Goal: Information Seeking & Learning: Learn about a topic

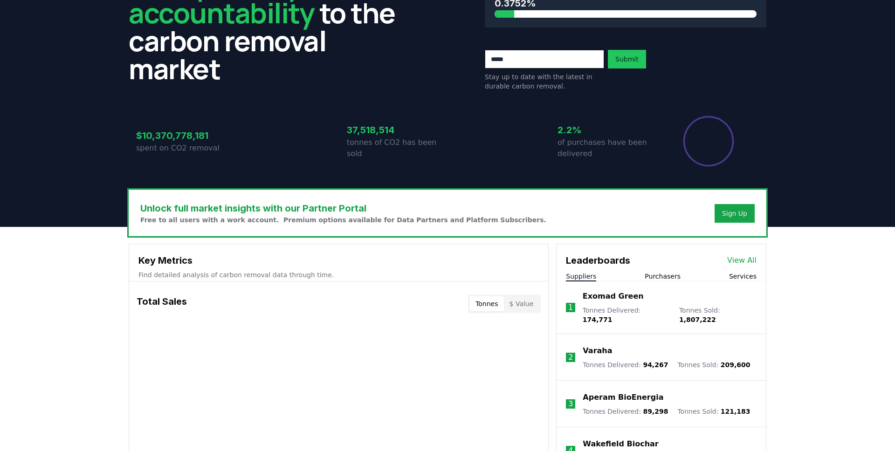
scroll to position [104, 0]
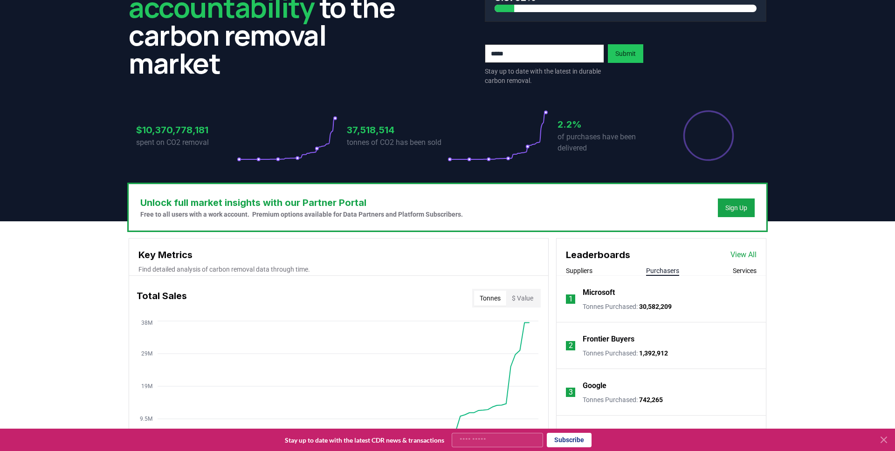
click at [664, 272] on button "Purchasers" at bounding box center [662, 270] width 33 height 9
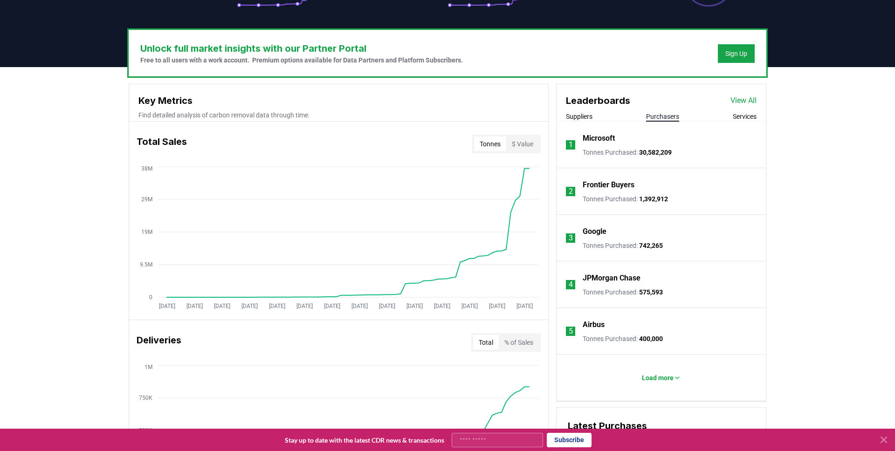
scroll to position [260, 0]
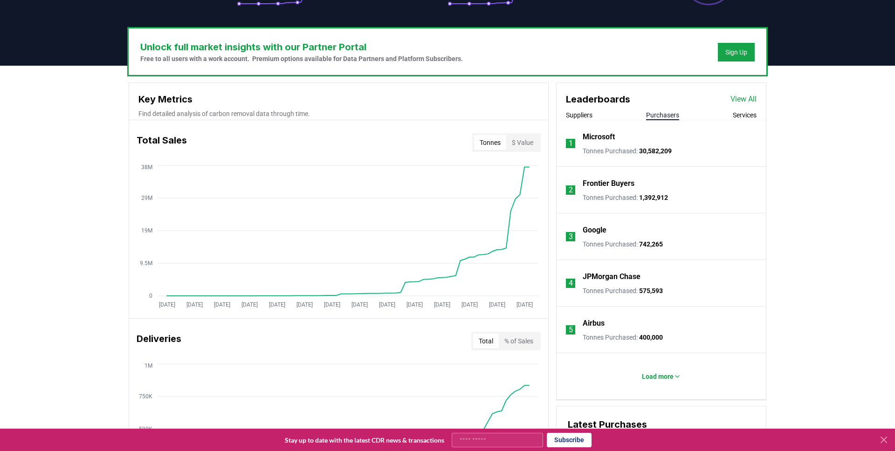
click at [653, 182] on div "Frontier Buyers" at bounding box center [625, 183] width 85 height 11
click at [632, 183] on p "Frontier Buyers" at bounding box center [609, 183] width 52 height 11
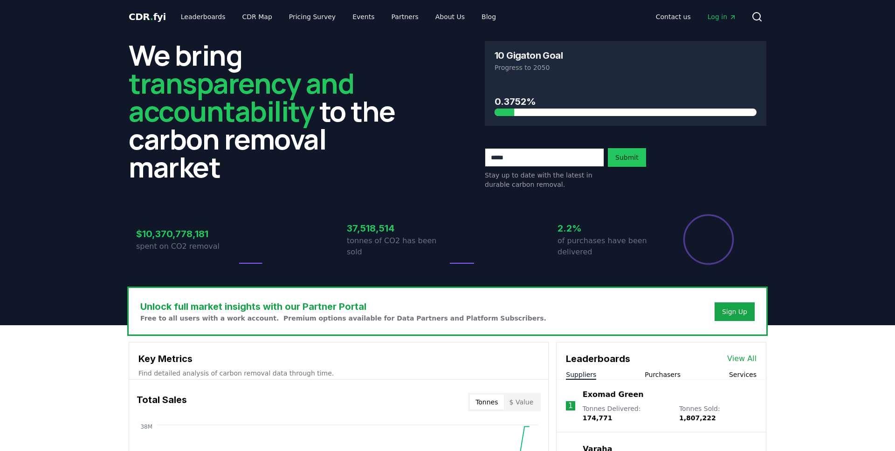
scroll to position [260, 0]
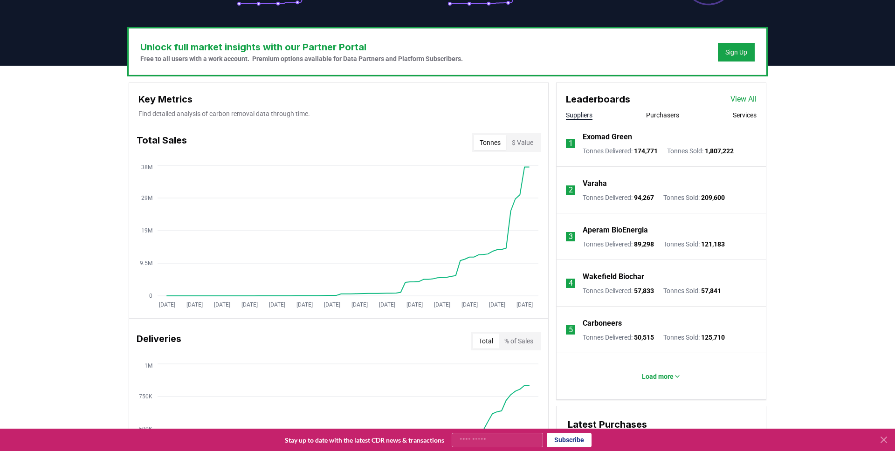
click at [661, 116] on button "Purchasers" at bounding box center [662, 114] width 33 height 9
